Goal: Find specific page/section: Find specific page/section

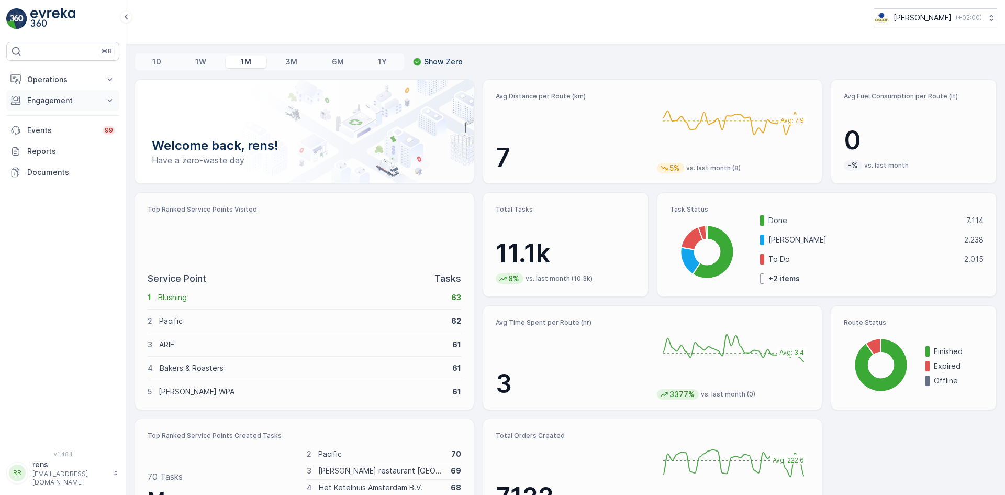
click at [51, 93] on button "Engagement" at bounding box center [62, 100] width 113 height 21
click at [55, 76] on p "Operations" at bounding box center [62, 79] width 71 height 10
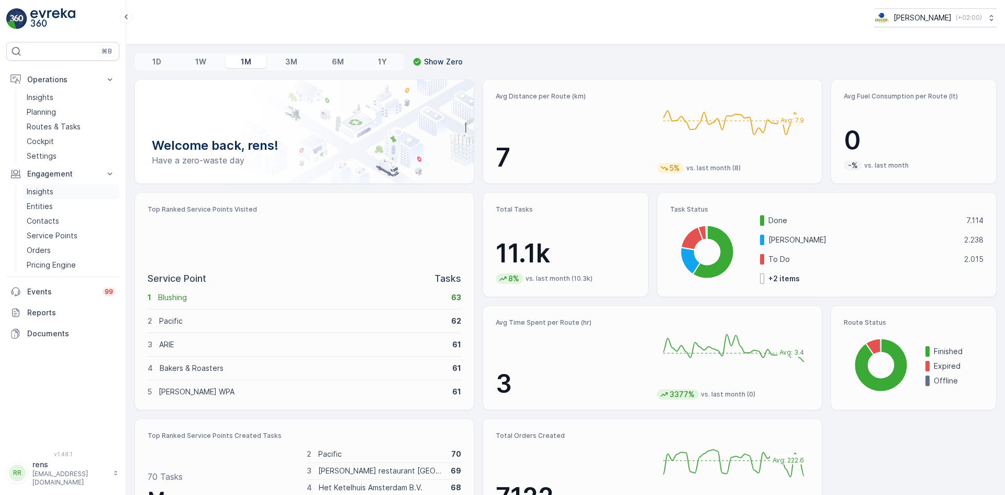
click at [42, 193] on p "Insights" at bounding box center [40, 191] width 27 height 10
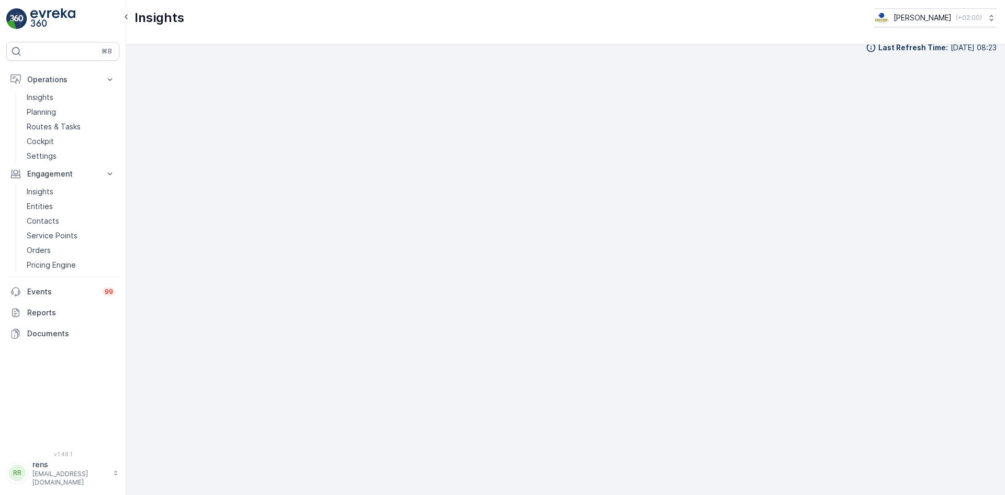
scroll to position [12, 0]
